Goal: Transaction & Acquisition: Purchase product/service

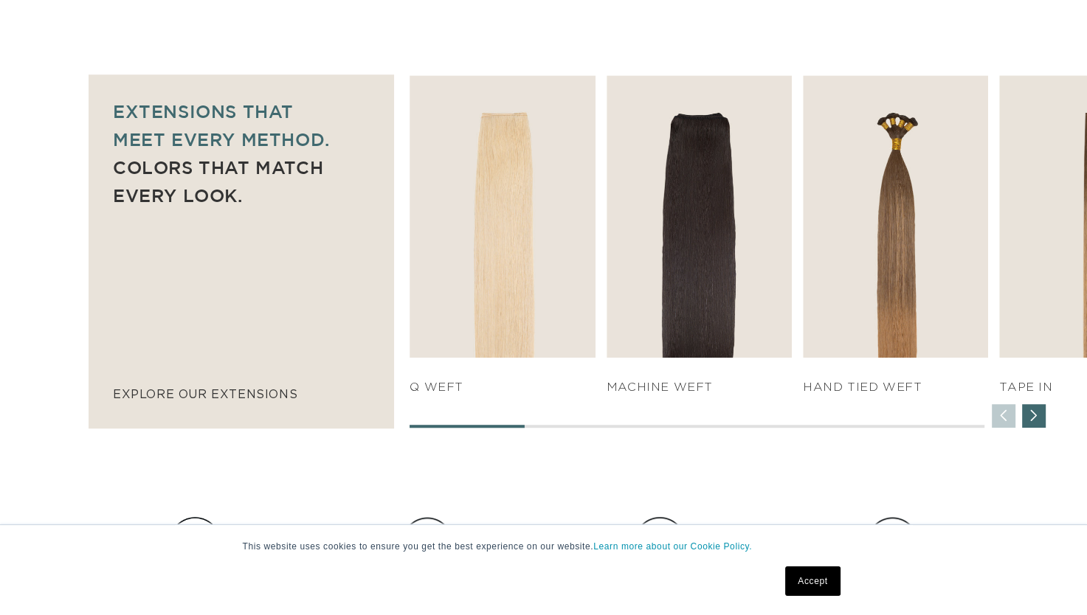
scroll to position [0, 1963]
drag, startPoint x: 511, startPoint y: 426, endPoint x: 541, endPoint y: 426, distance: 31.0
click at [538, 426] on div at bounding box center [696, 426] width 575 height 3
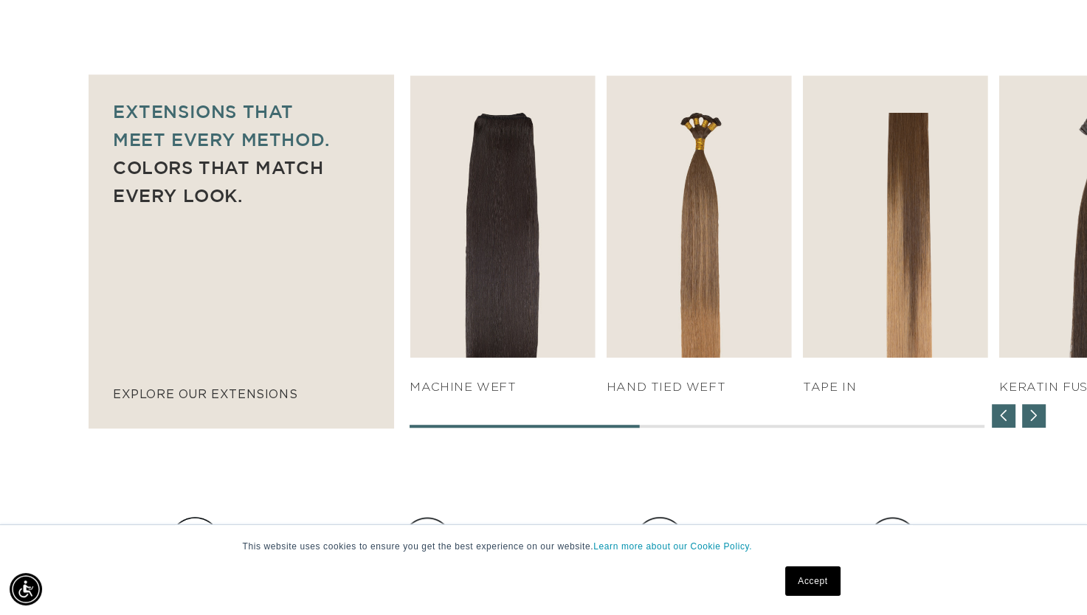
click at [1033, 412] on div "Next slide" at bounding box center [1034, 416] width 24 height 24
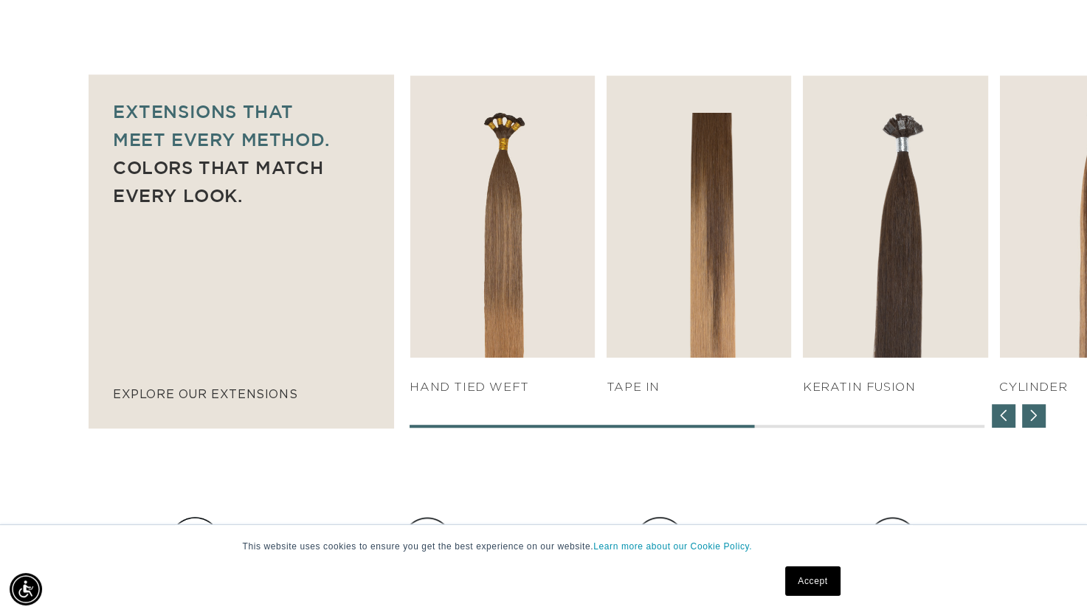
click at [1034, 412] on div "Next slide" at bounding box center [1034, 416] width 24 height 24
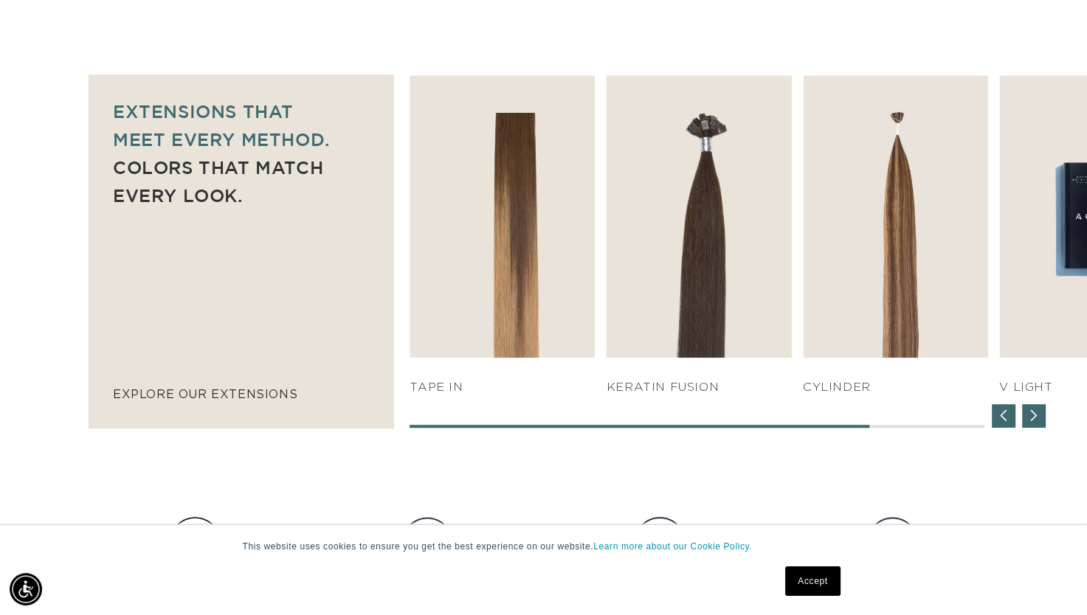
scroll to position [0, 0]
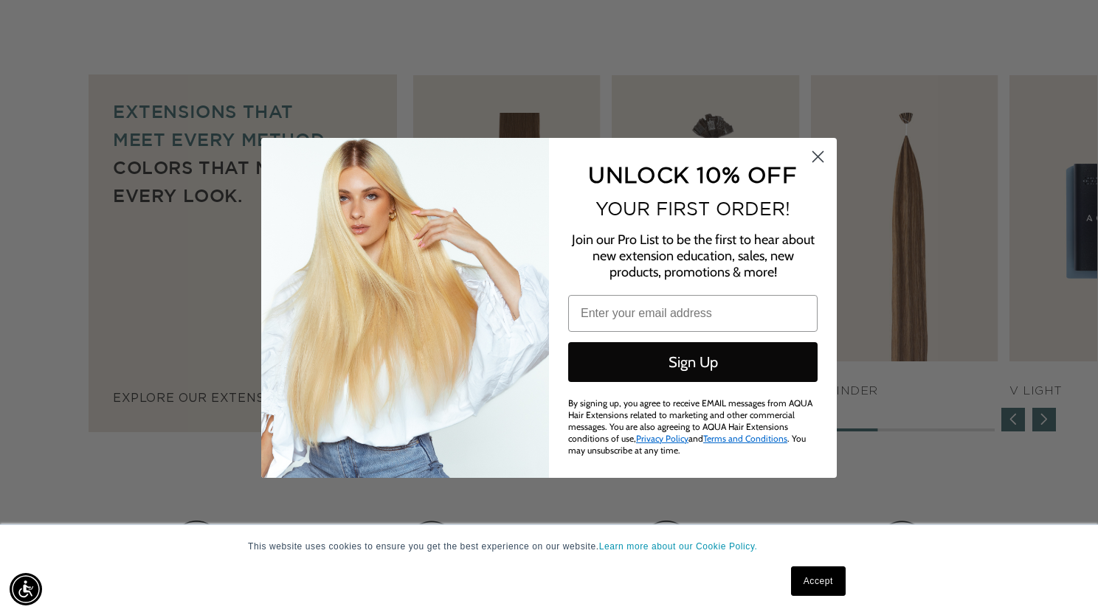
click at [814, 158] on circle "Close dialog" at bounding box center [818, 156] width 24 height 24
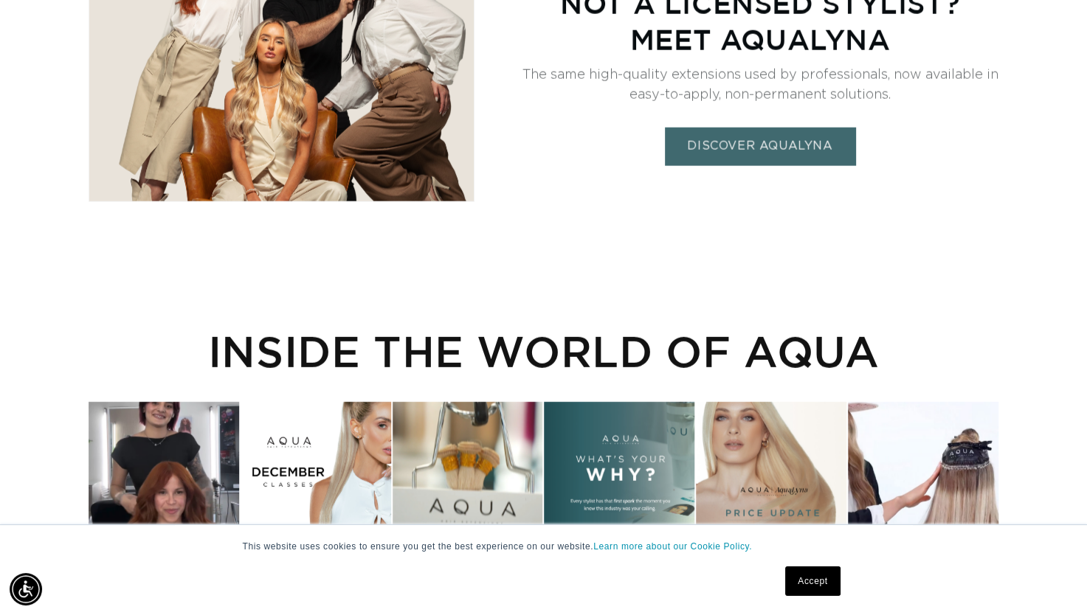
scroll to position [0, 982]
click at [1035, 117] on div "Not a Licensed stylist? Meet Aqualyna The same high-quality extensions used by …" at bounding box center [543, 46] width 1087 height 311
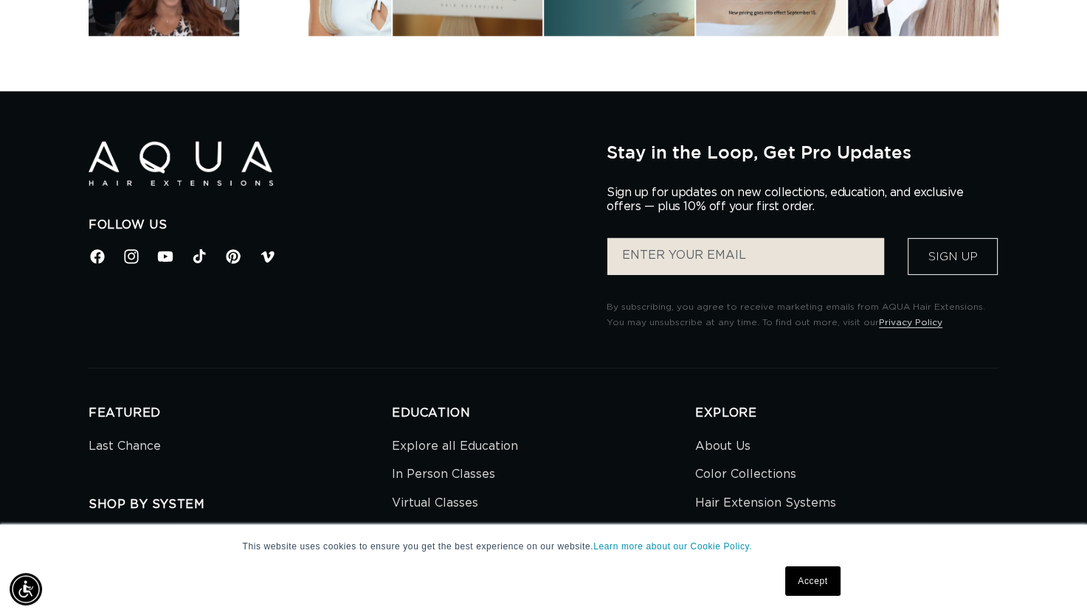
scroll to position [0, 1963]
click at [126, 258] on icon at bounding box center [131, 256] width 19 height 19
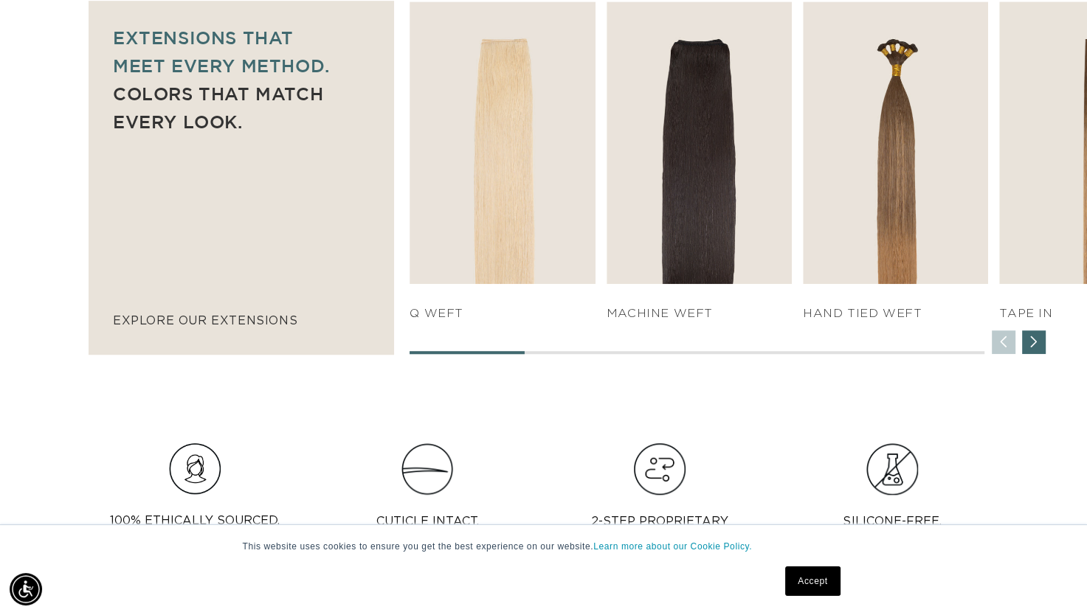
scroll to position [959, 0]
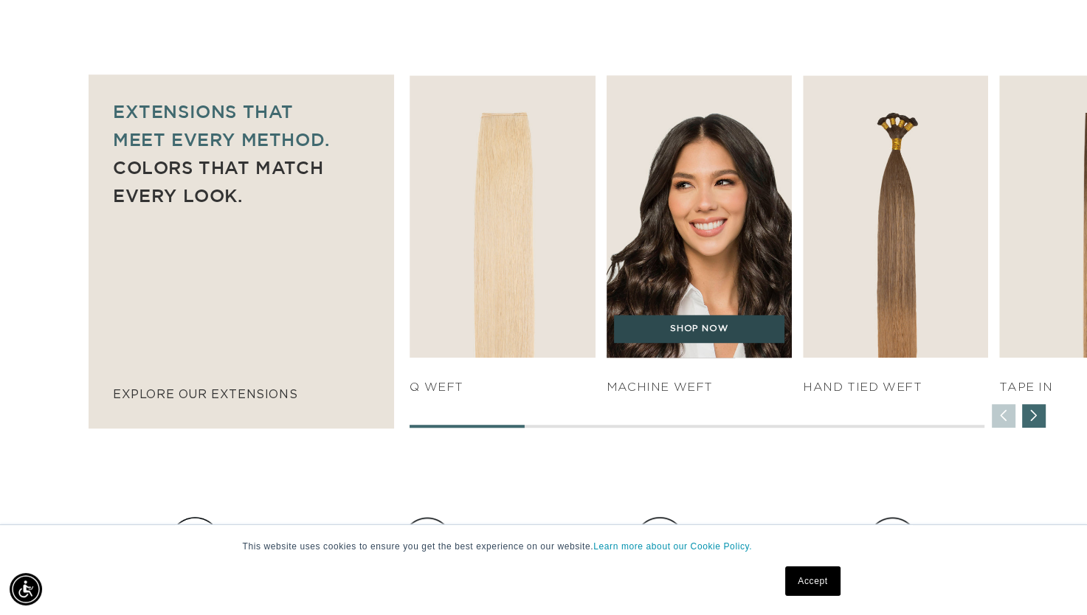
click at [671, 342] on link "SHOP NOW" at bounding box center [699, 329] width 170 height 28
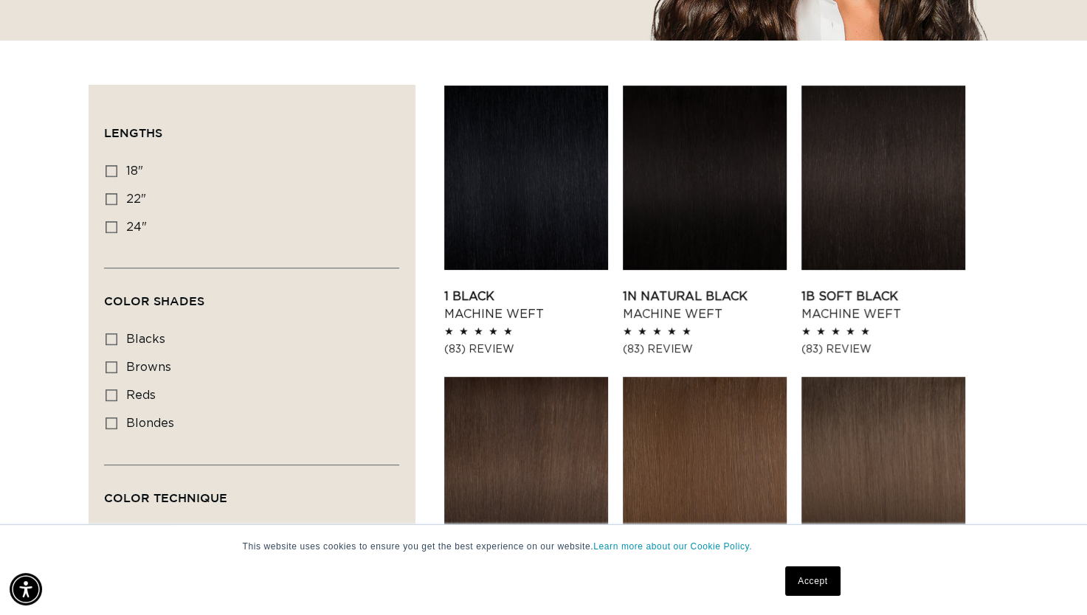
scroll to position [0, 982]
click at [106, 170] on icon at bounding box center [111, 171] width 12 height 12
click at [106, 170] on input "18" 18" (41 products)" at bounding box center [111, 171] width 12 height 12
checkbox input "true"
click at [126, 335] on span "blacks" at bounding box center [145, 339] width 39 height 12
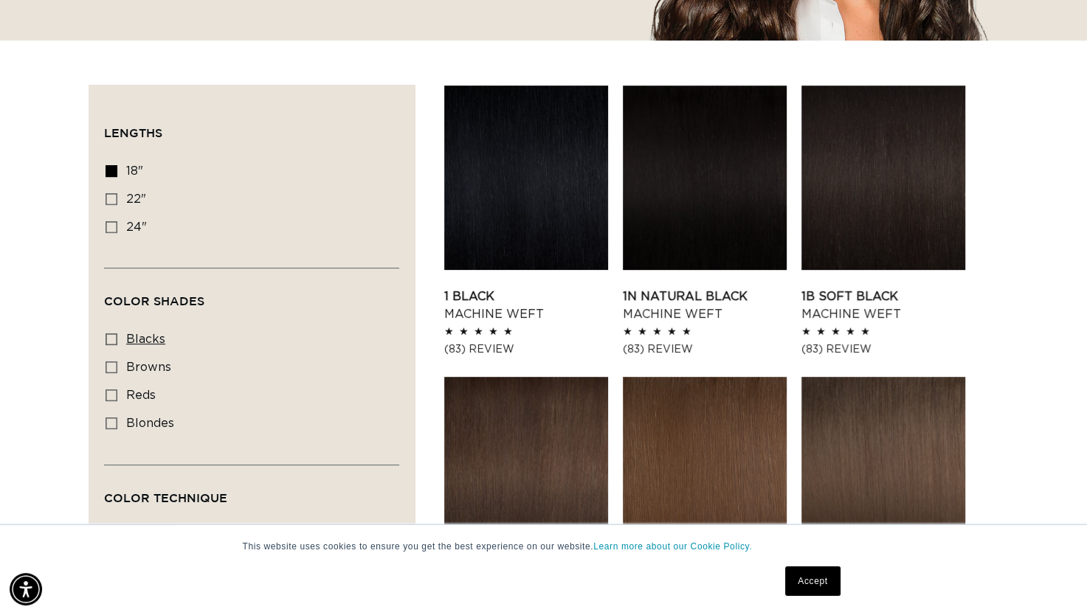
click at [117, 335] on input "blacks blacks (3 products)" at bounding box center [111, 339] width 12 height 12
checkbox input "true"
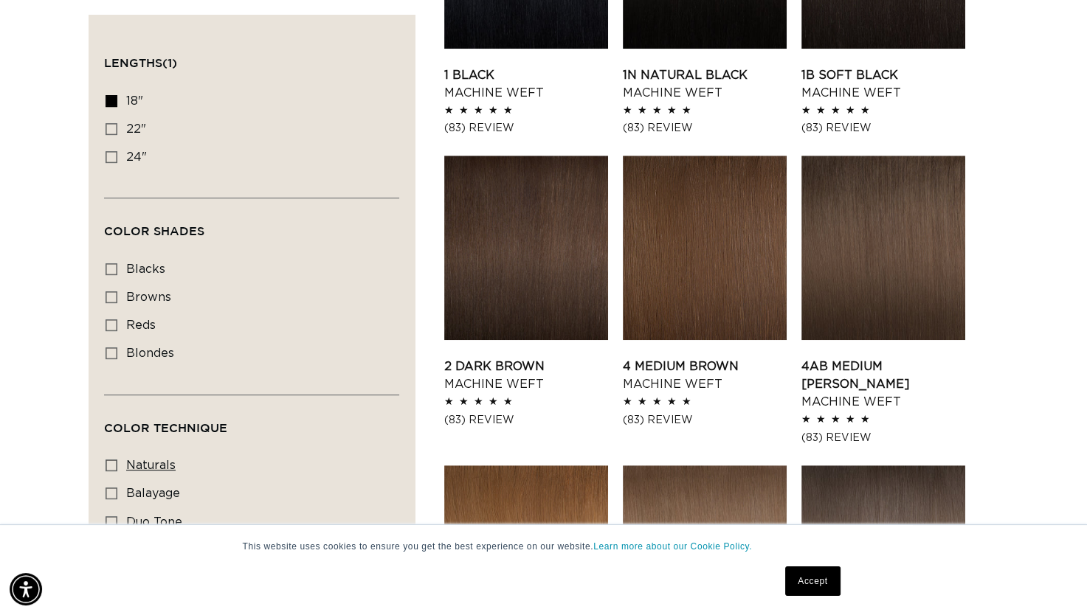
scroll to position [0, 1963]
click at [155, 462] on span "naturals" at bounding box center [150, 466] width 49 height 12
click at [117, 462] on input "naturals naturals (8 products)" at bounding box center [111, 466] width 12 height 12
checkbox input "true"
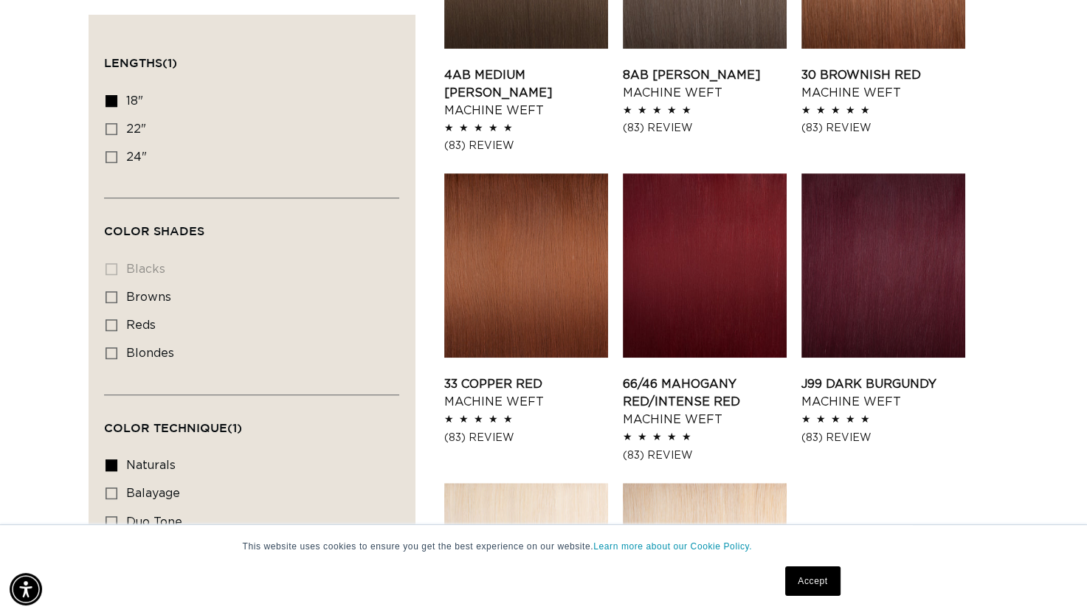
click at [111, 263] on li "blacks blacks (0 products)" at bounding box center [246, 270] width 283 height 28
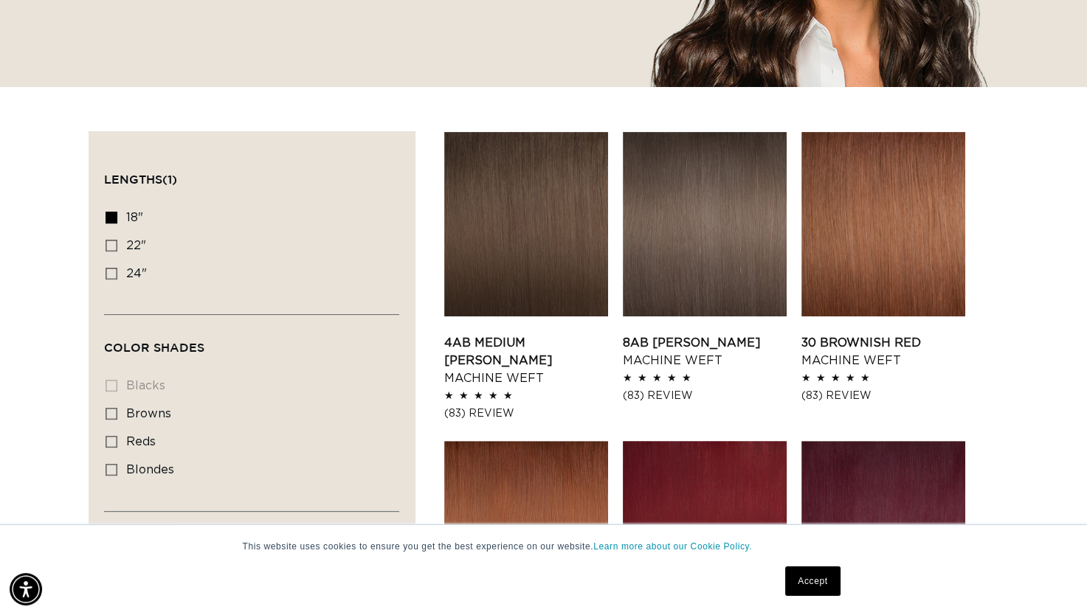
scroll to position [369, 0]
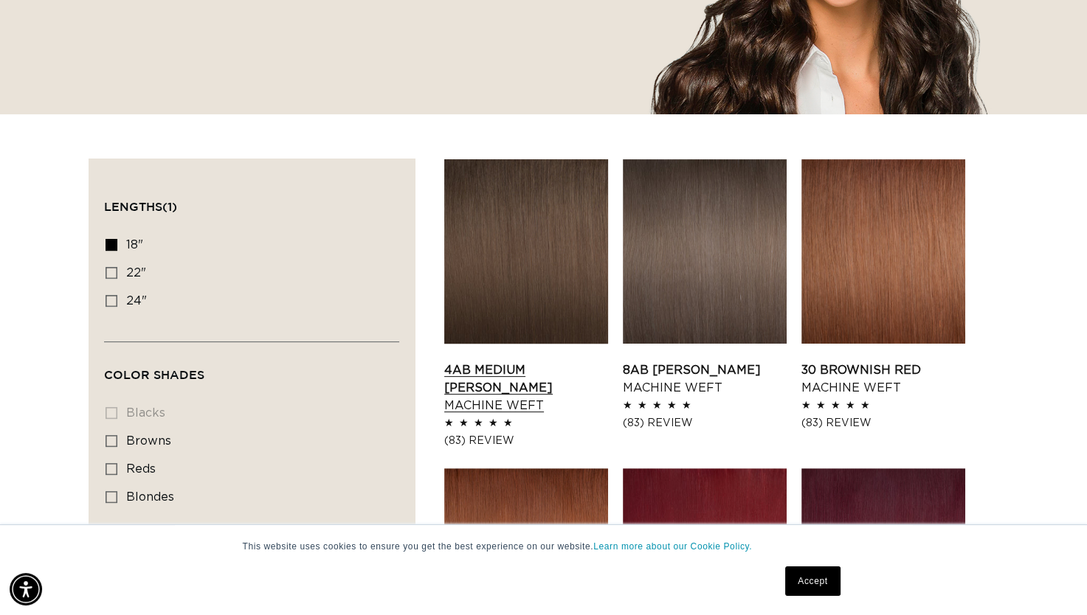
click at [549, 361] on link "4AB Medium Ash Brown Machine Weft" at bounding box center [526, 387] width 164 height 53
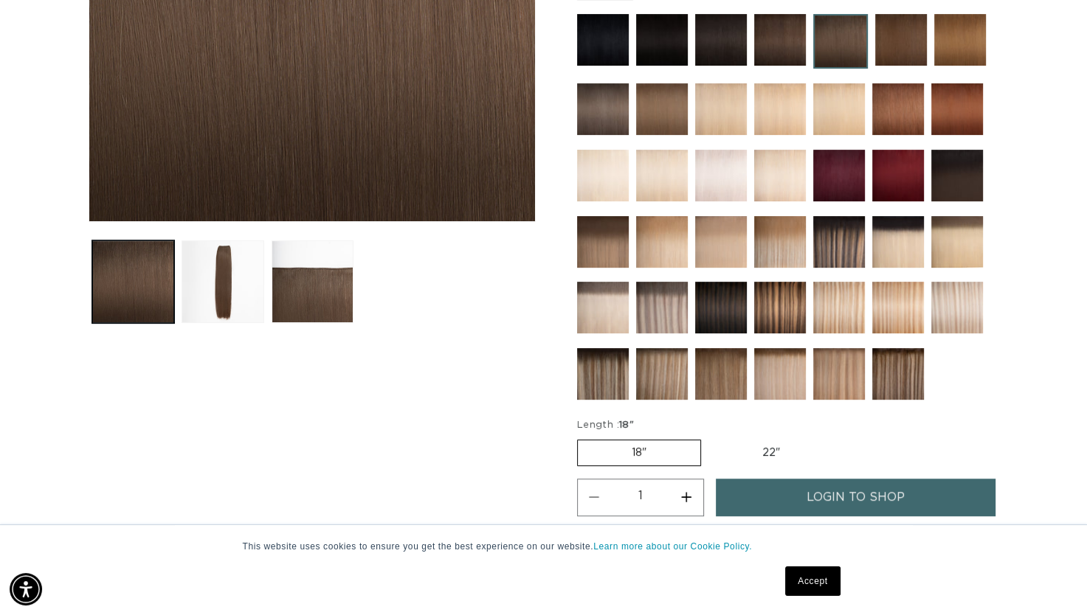
scroll to position [443, 0]
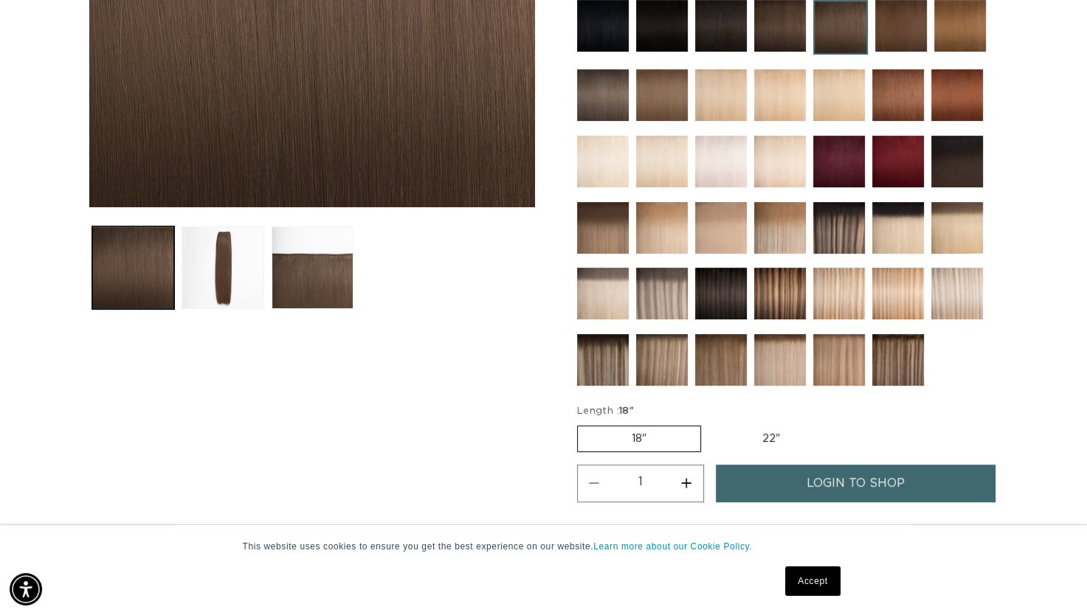
click at [783, 468] on link "login to shop" at bounding box center [856, 484] width 280 height 38
click at [847, 263] on div at bounding box center [787, 196] width 421 height 393
click at [847, 279] on img at bounding box center [839, 294] width 52 height 52
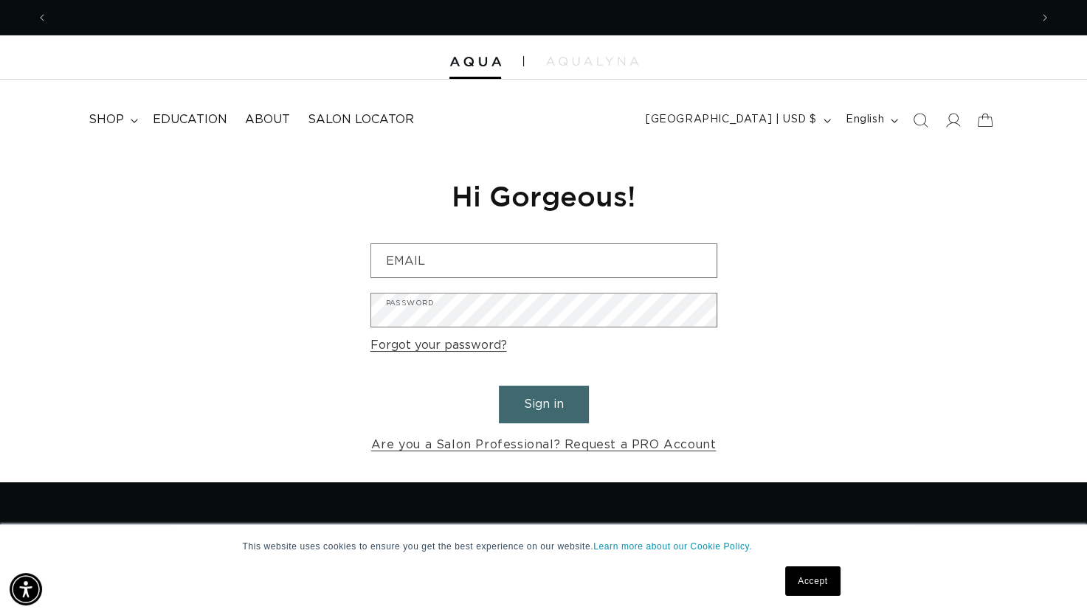
scroll to position [0, 1963]
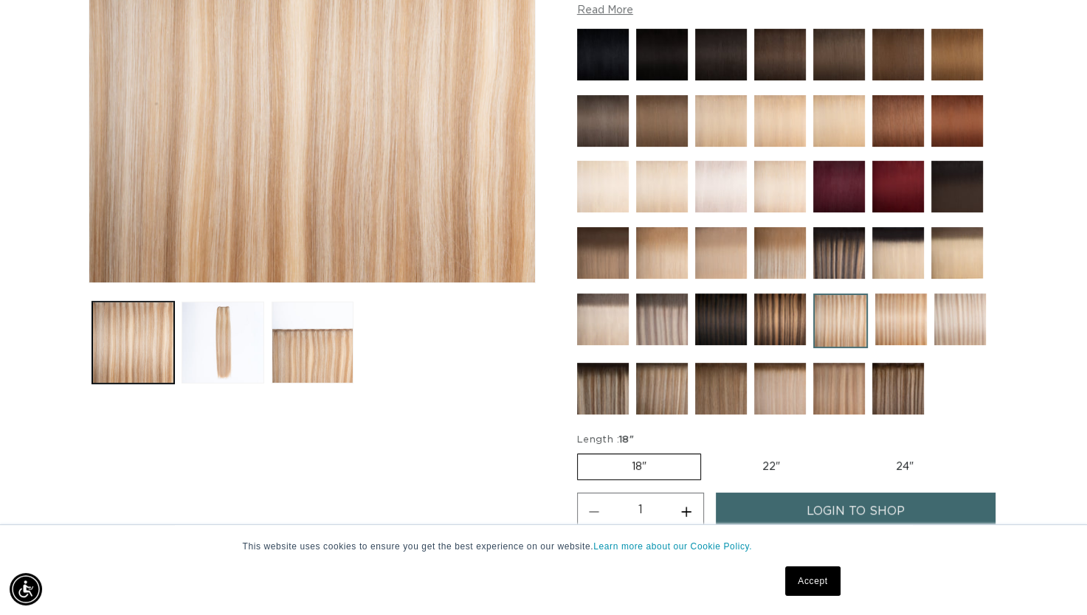
scroll to position [369, 0]
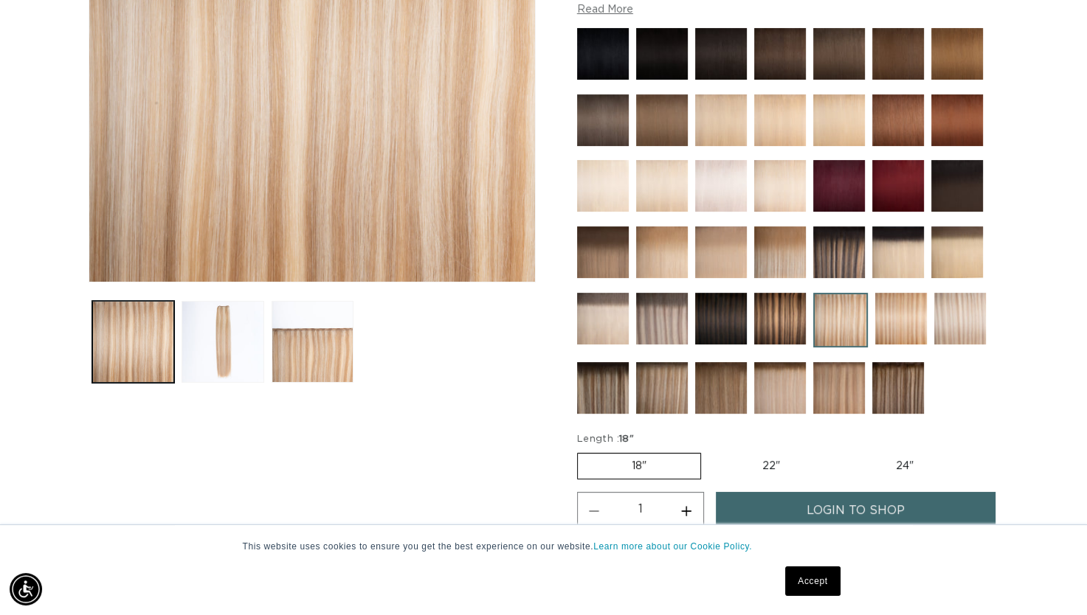
click at [833, 318] on img at bounding box center [840, 320] width 55 height 55
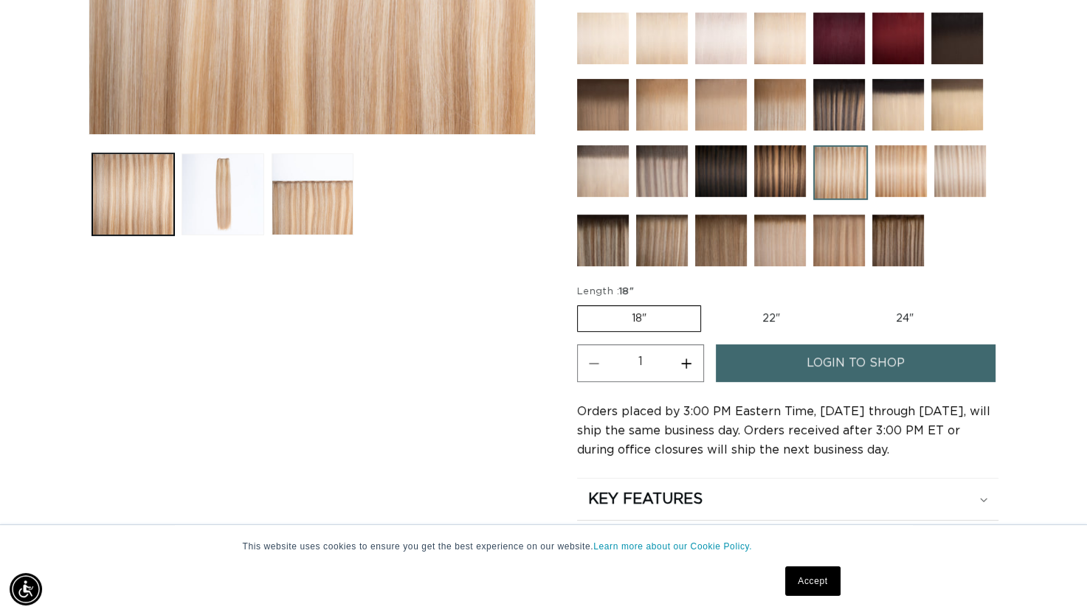
click at [781, 227] on img at bounding box center [780, 241] width 52 height 52
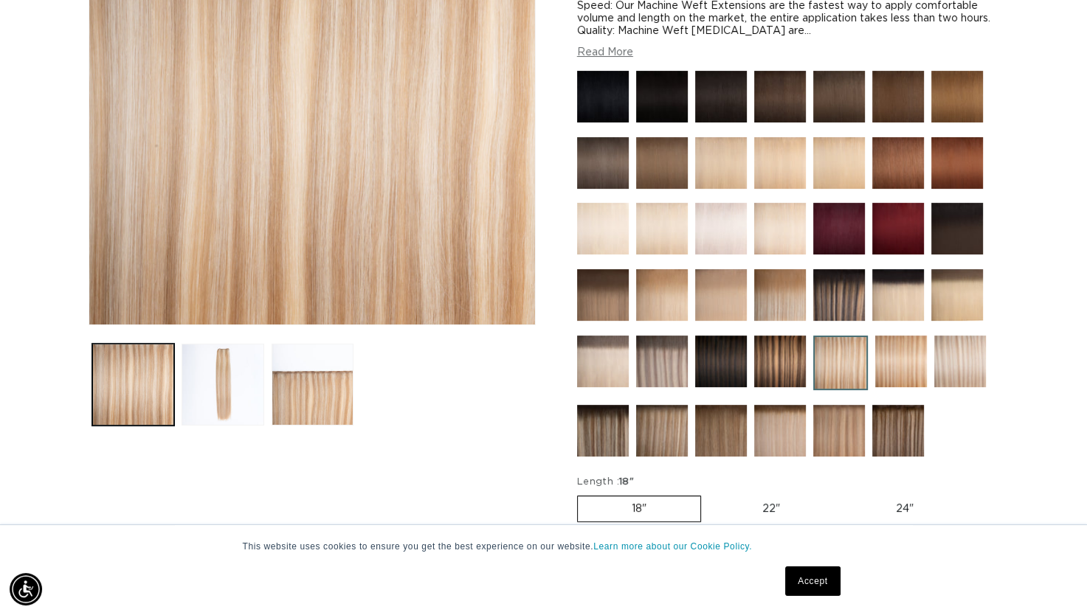
scroll to position [295, 0]
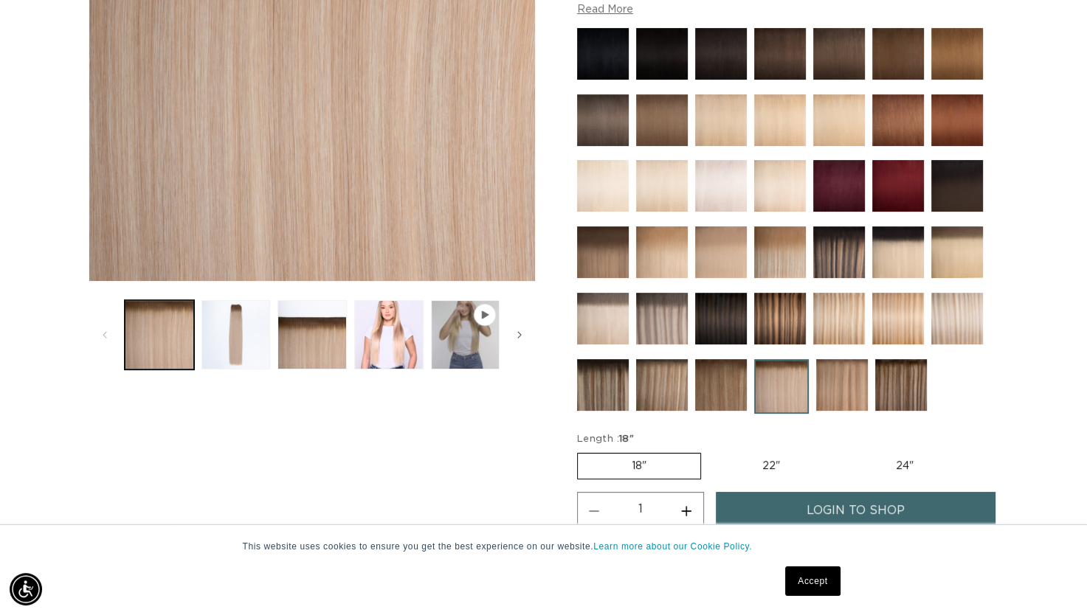
click at [946, 304] on img at bounding box center [957, 319] width 52 height 52
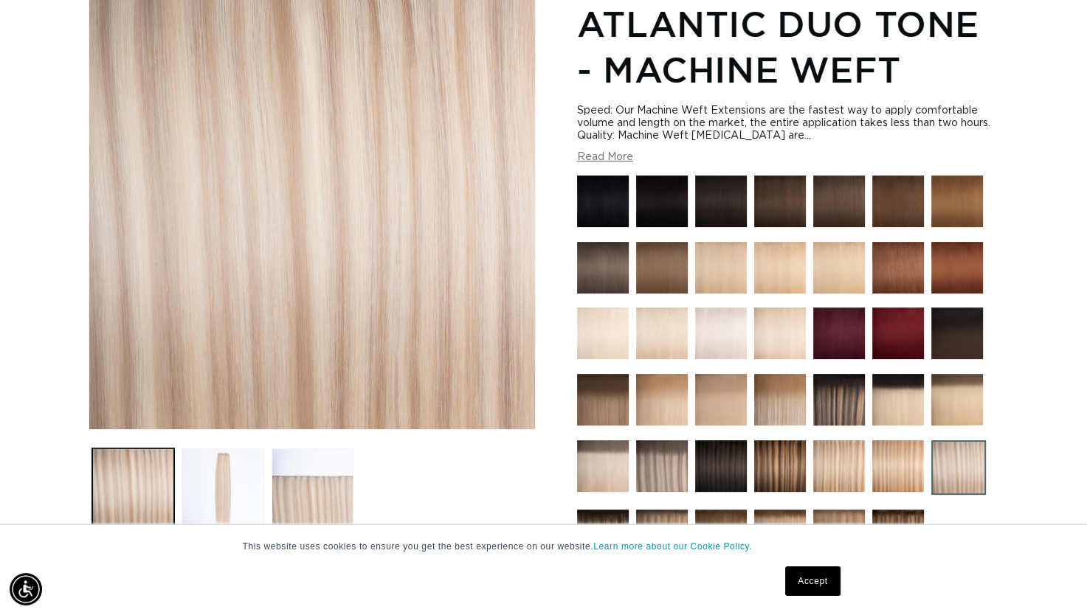
scroll to position [0, 1963]
click at [686, 447] on img at bounding box center [662, 466] width 52 height 52
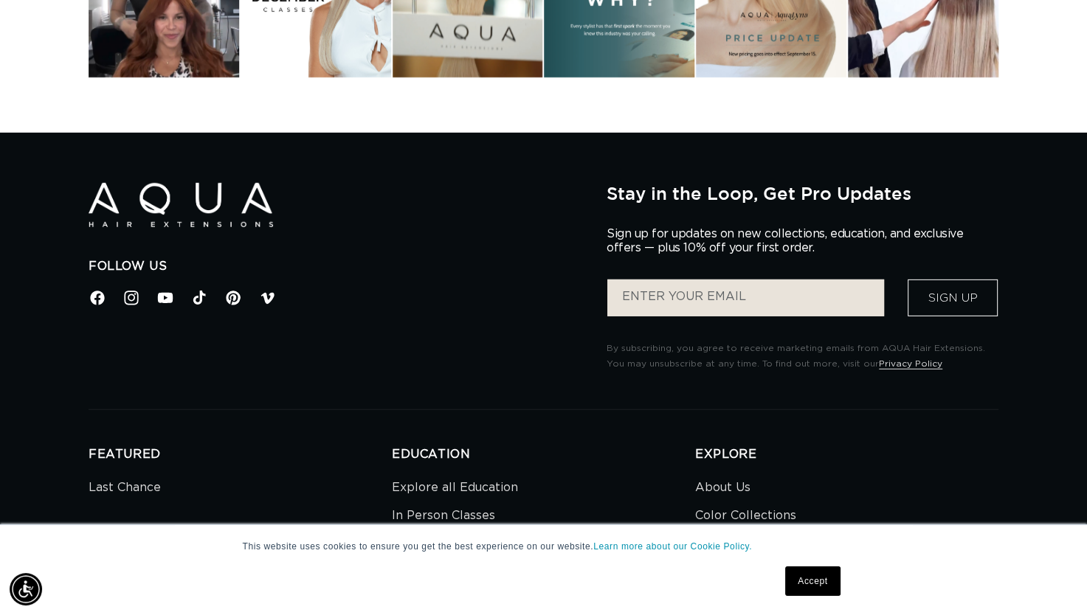
scroll to position [4353, 0]
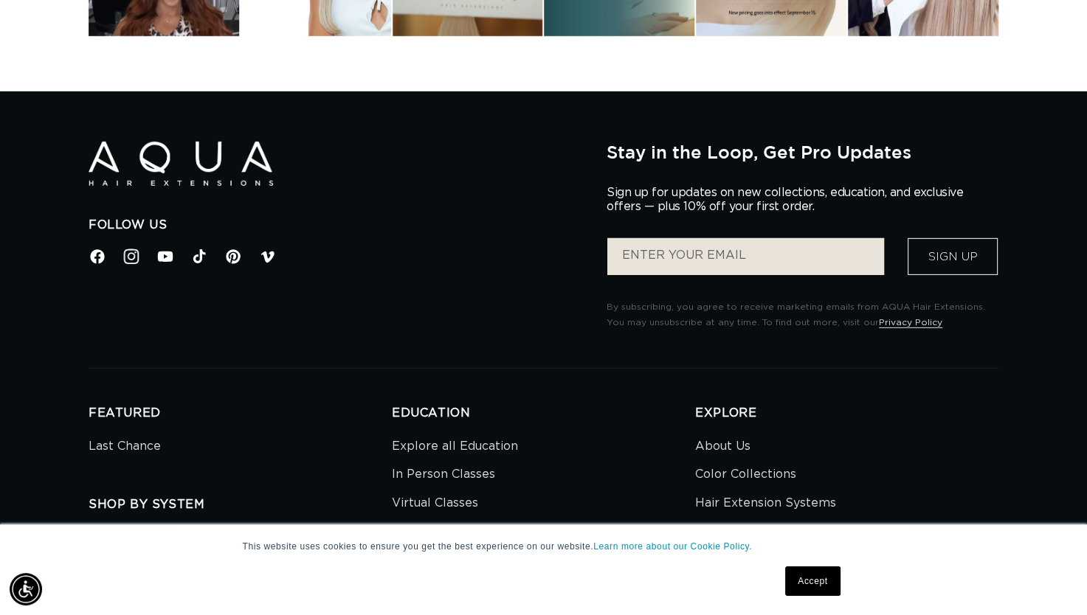
click at [135, 260] on icon at bounding box center [131, 256] width 19 height 19
